Goal: Navigation & Orientation: Find specific page/section

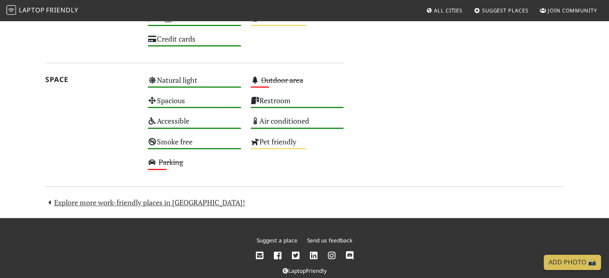
scroll to position [479, 0]
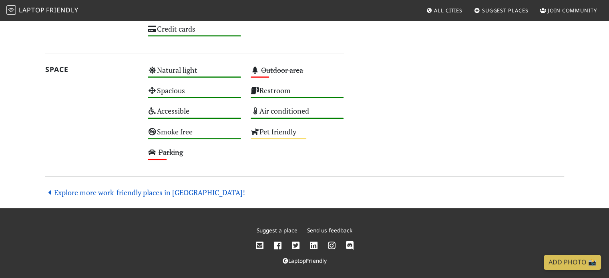
click at [109, 191] on link "Explore more work-friendly places in Groningen!" at bounding box center [145, 193] width 200 height 10
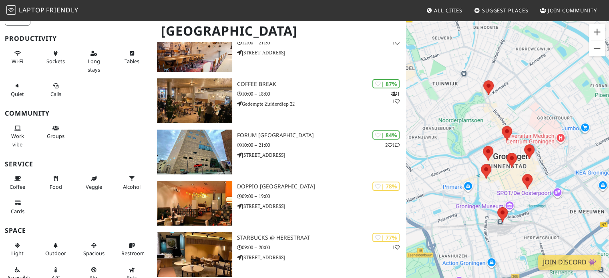
scroll to position [60, 0]
click at [18, 56] on button "Wi-Fi" at bounding box center [18, 56] width 26 height 21
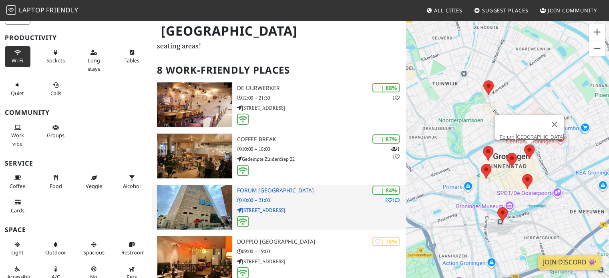
scroll to position [38, 0]
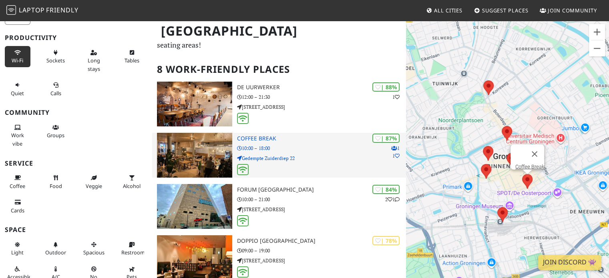
click at [312, 153] on div "| 87% 1 1 Coffee Break 10:00 – 18:00 Gedempte Zuiderdiep 22" at bounding box center [321, 155] width 169 height 45
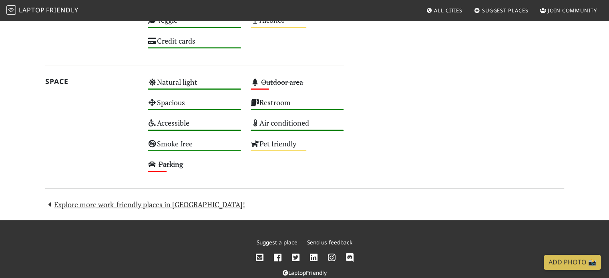
scroll to position [484, 0]
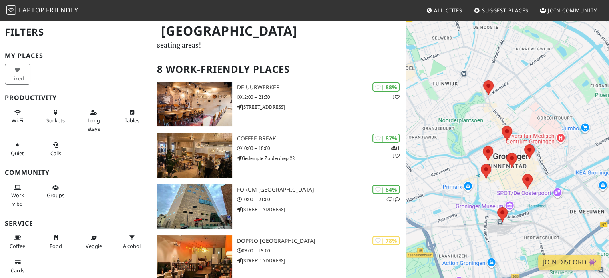
scroll to position [38, 0]
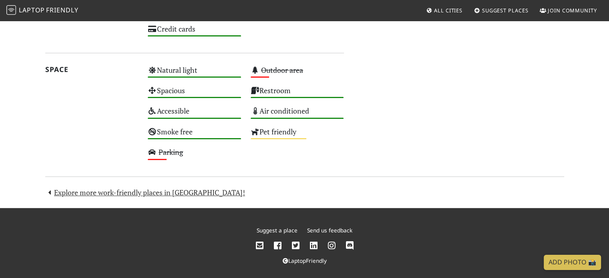
scroll to position [479, 0]
